Goal: Answer question/provide support: Share knowledge or assist other users

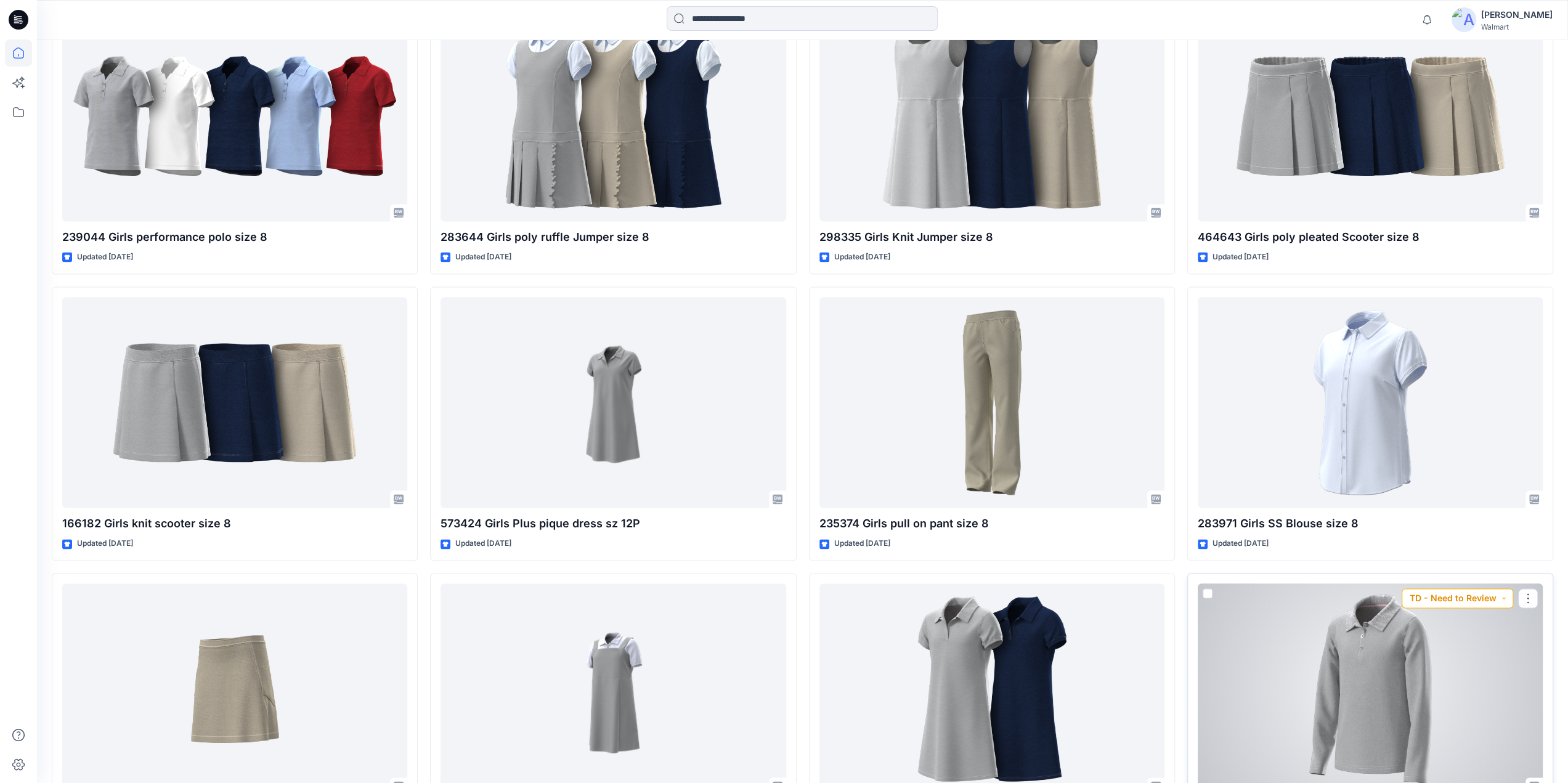
scroll to position [2316, 0]
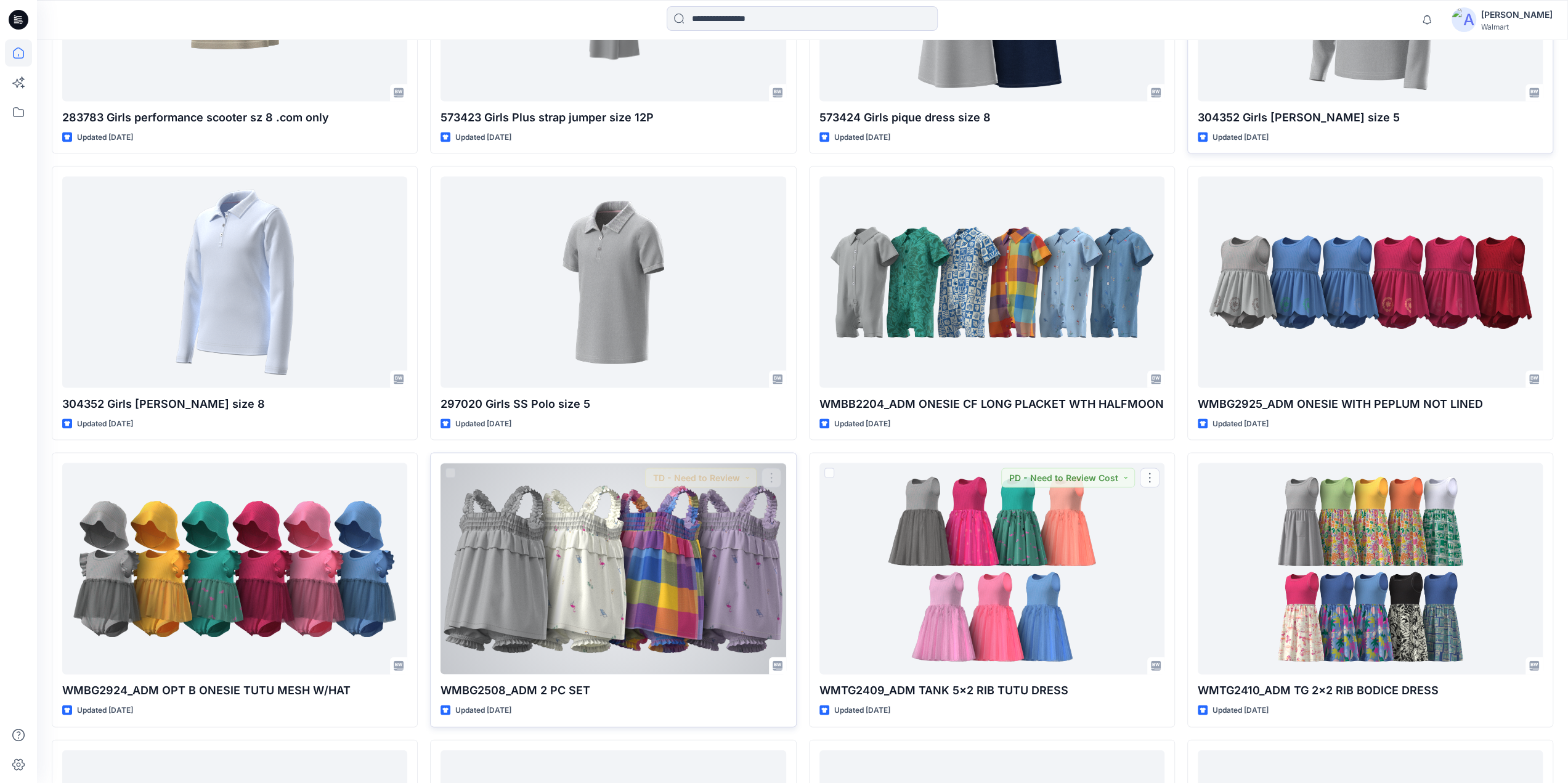
click at [658, 563] on div at bounding box center [613, 568] width 345 height 212
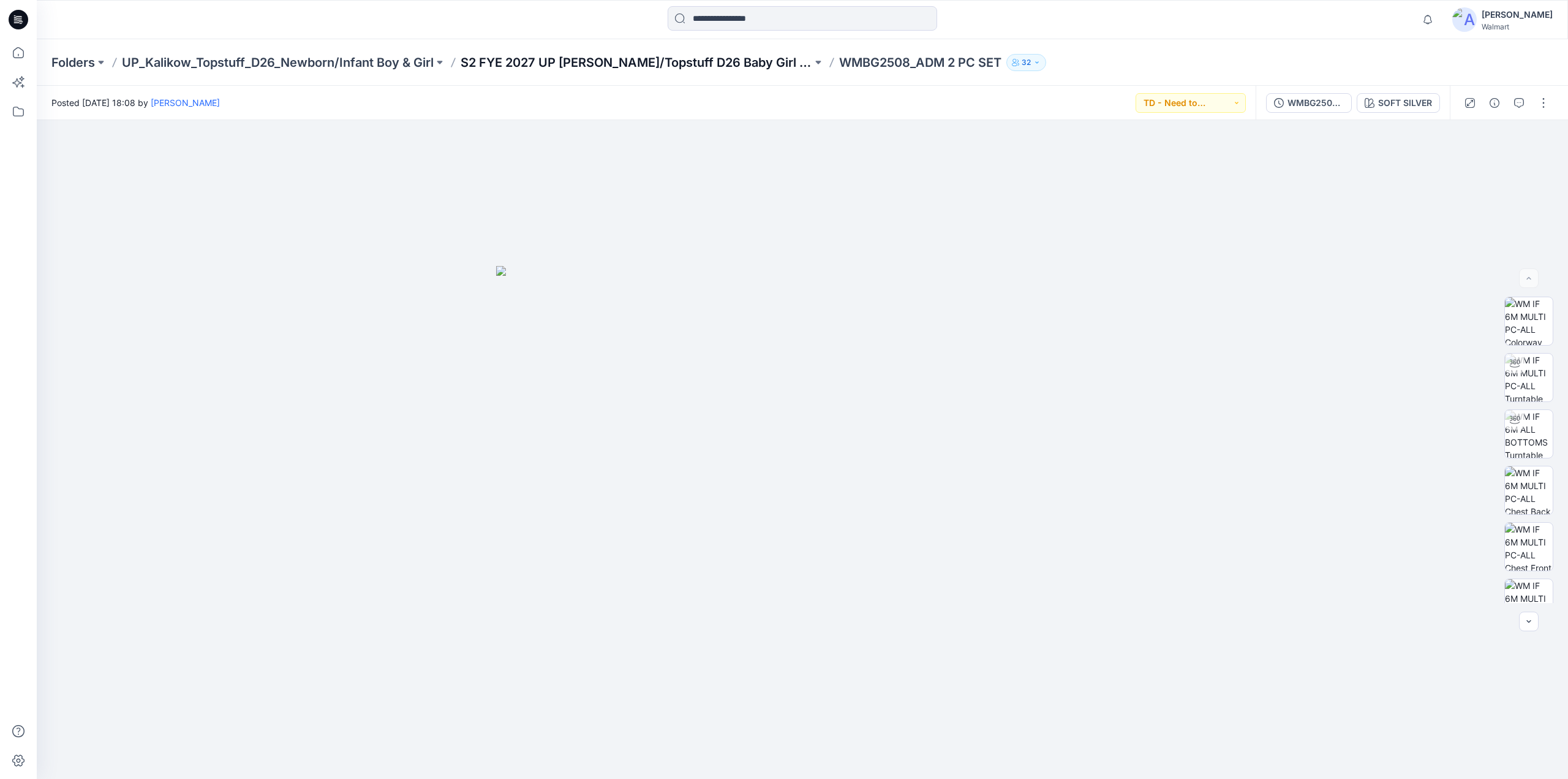
click at [601, 65] on p "S2 FYE 2027 UP [PERSON_NAME]/Topstuff D26 Baby Girl & Boy" at bounding box center [636, 62] width 352 height 17
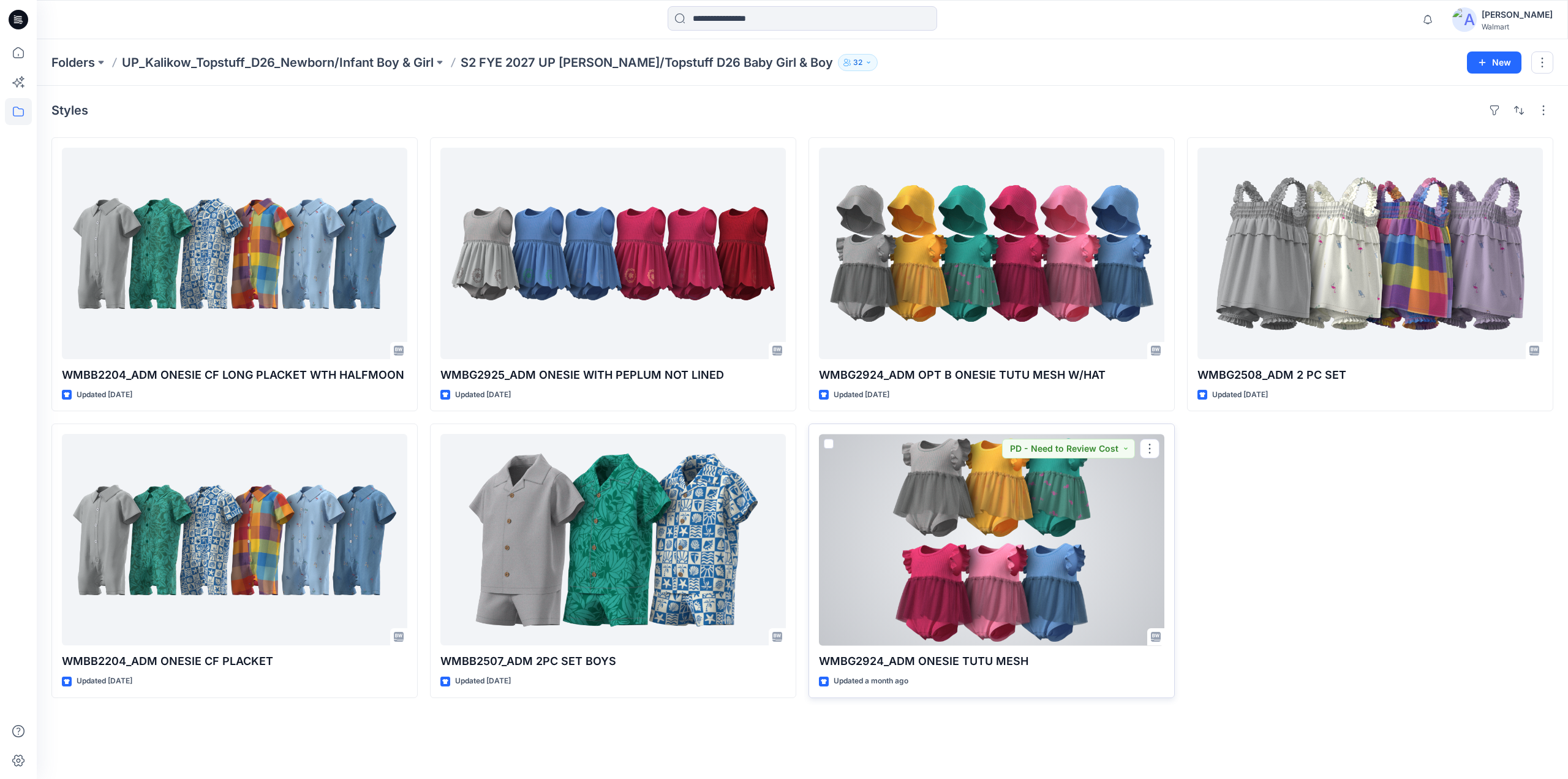
click at [991, 517] on div at bounding box center [991, 539] width 345 height 212
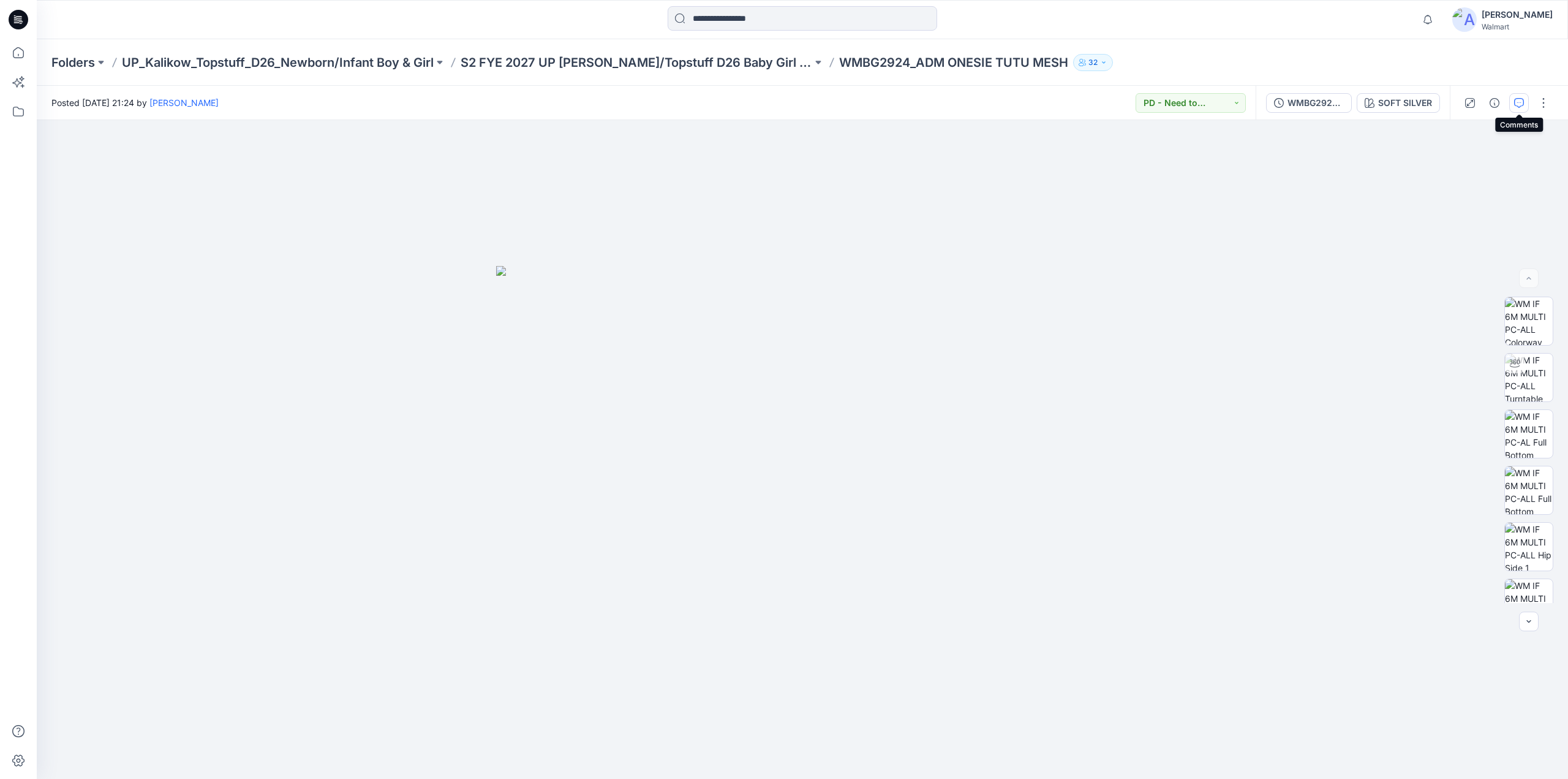
click at [1520, 101] on icon "button" at bounding box center [1519, 103] width 10 height 10
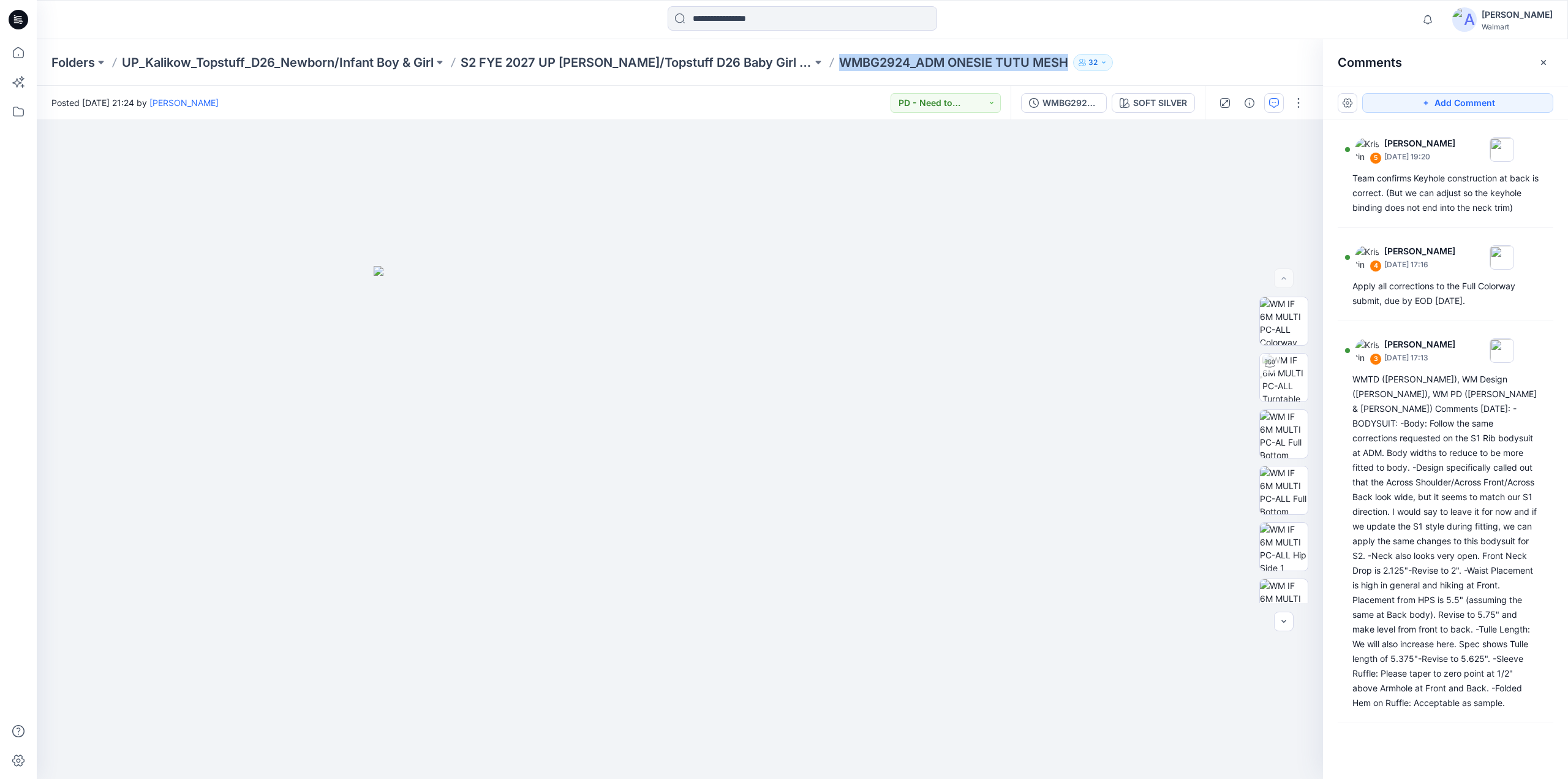
drag, startPoint x: 810, startPoint y: 66, endPoint x: 1040, endPoint y: 69, distance: 230.0
click at [1040, 69] on div "Folders UP_Kalikow_Topstuff_D26_Newborn/Infant Boy & Girl S2 FYE 2027 UP [PERSO…" at bounding box center [755, 62] width 1406 height 17
copy p "WMBG2924_ADM ONESIE TUTU MESH"
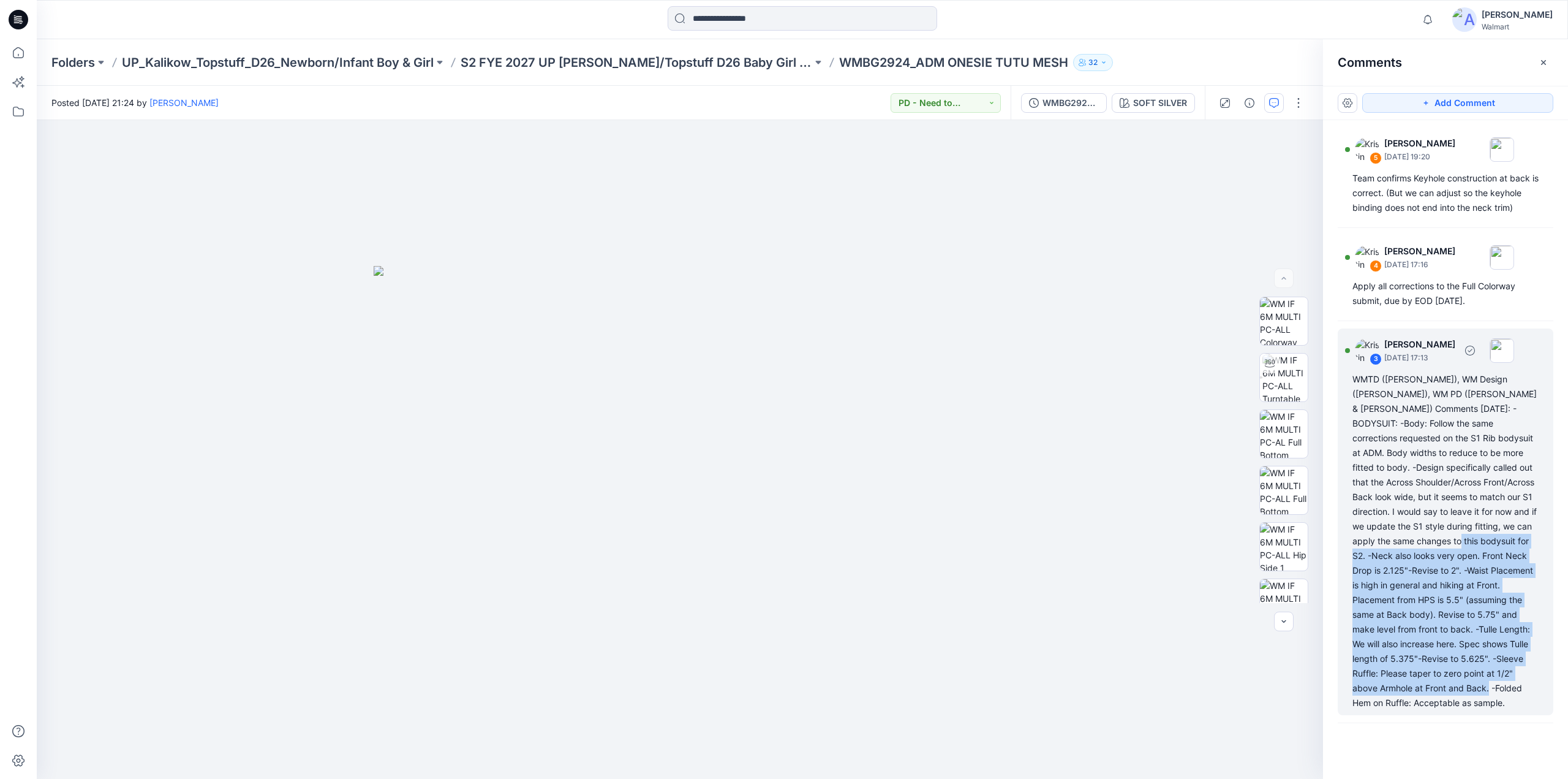
drag, startPoint x: 1484, startPoint y: 544, endPoint x: 1379, endPoint y: 707, distance: 193.9
click at [1379, 707] on div "WMTD ([PERSON_NAME]), WM Design ([PERSON_NAME]), WM PD ([PERSON_NAME] & [PERSON…" at bounding box center [1445, 541] width 186 height 338
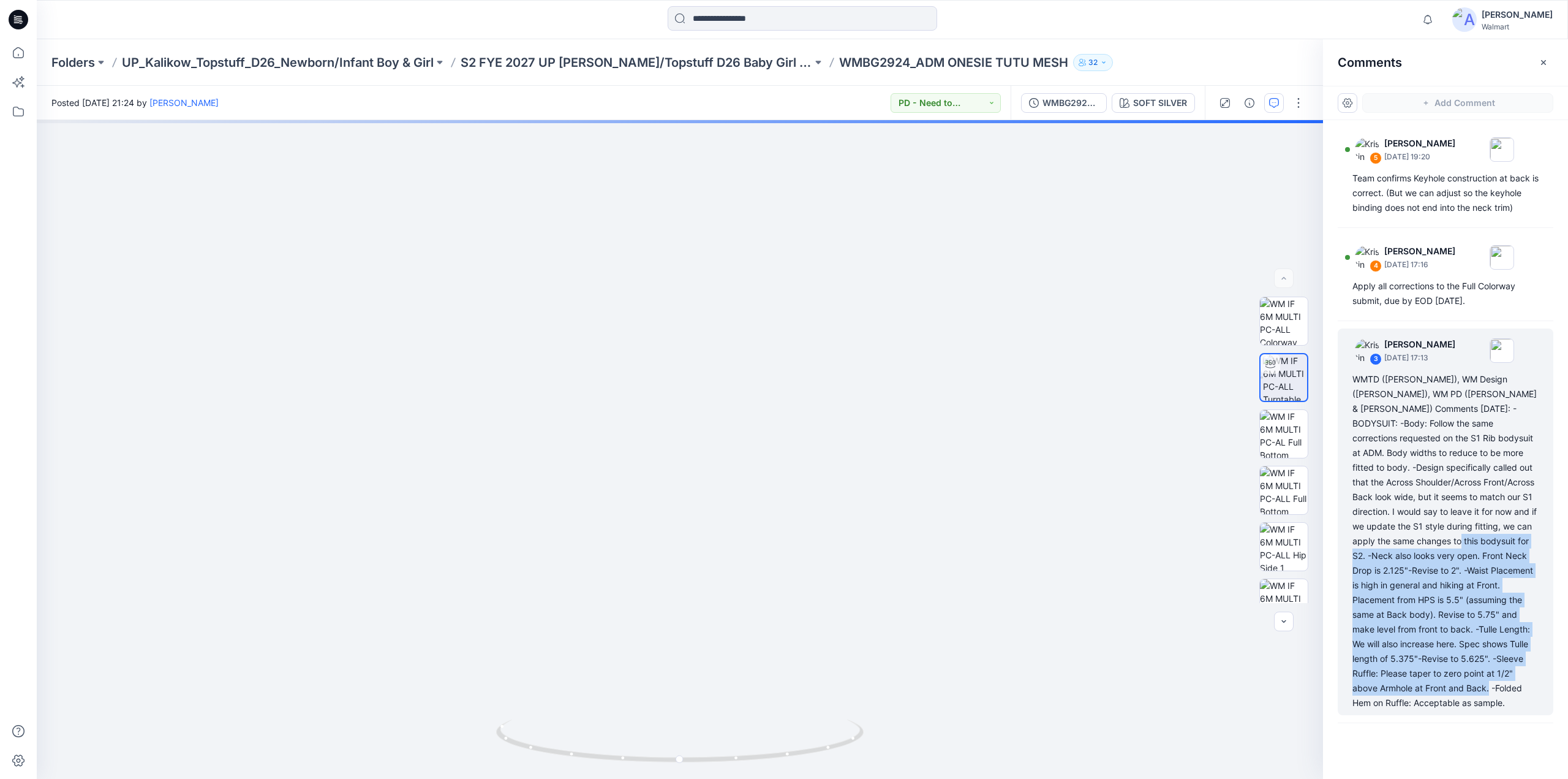
copy div "-Neck also looks very open. Front Neck Drop is 2.125"-Revise to 2". -Waist Plac…"
